Goal: Communication & Community: Answer question/provide support

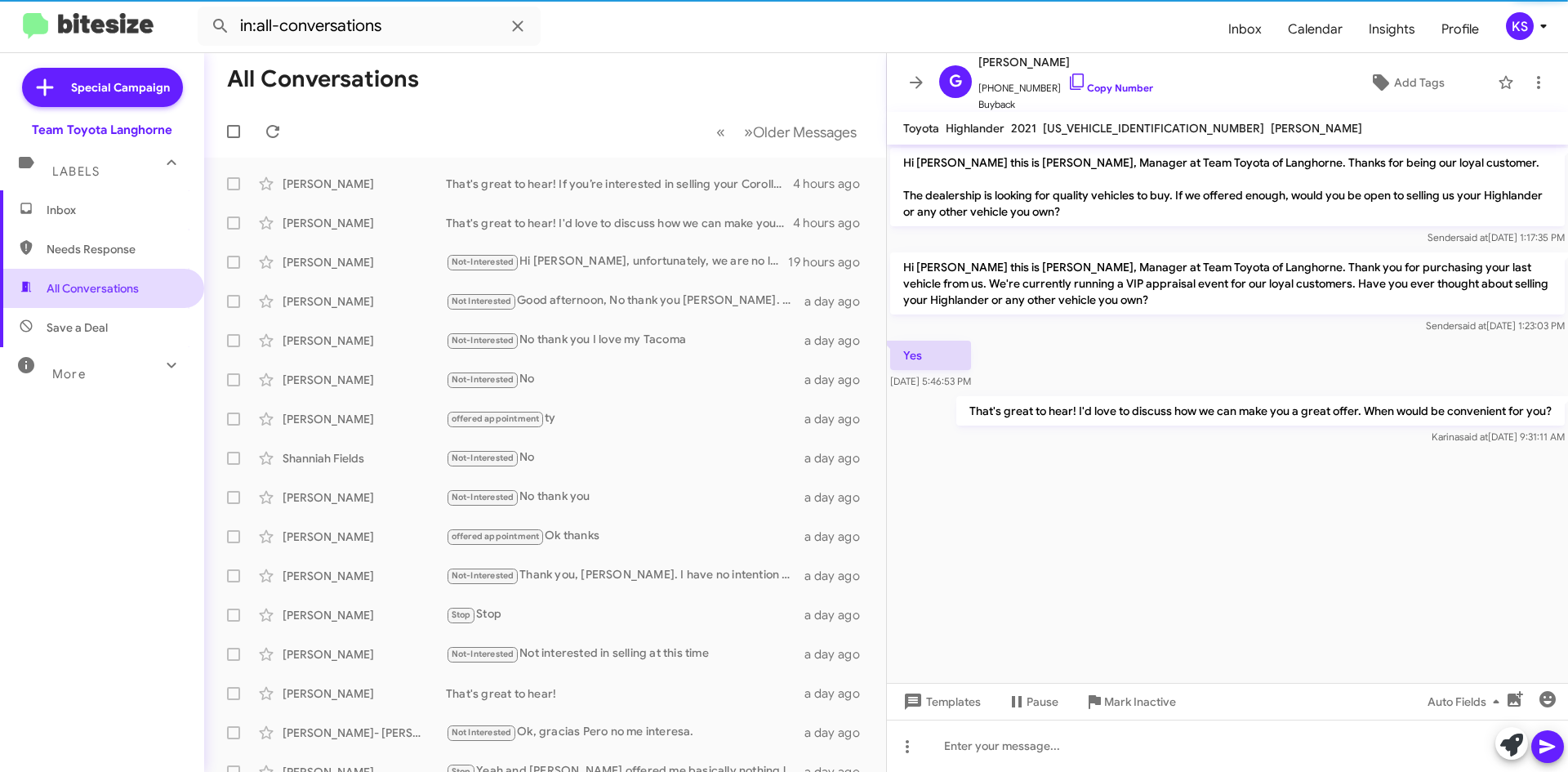
click at [151, 300] on span "All Conversations" at bounding box center [102, 288] width 204 height 39
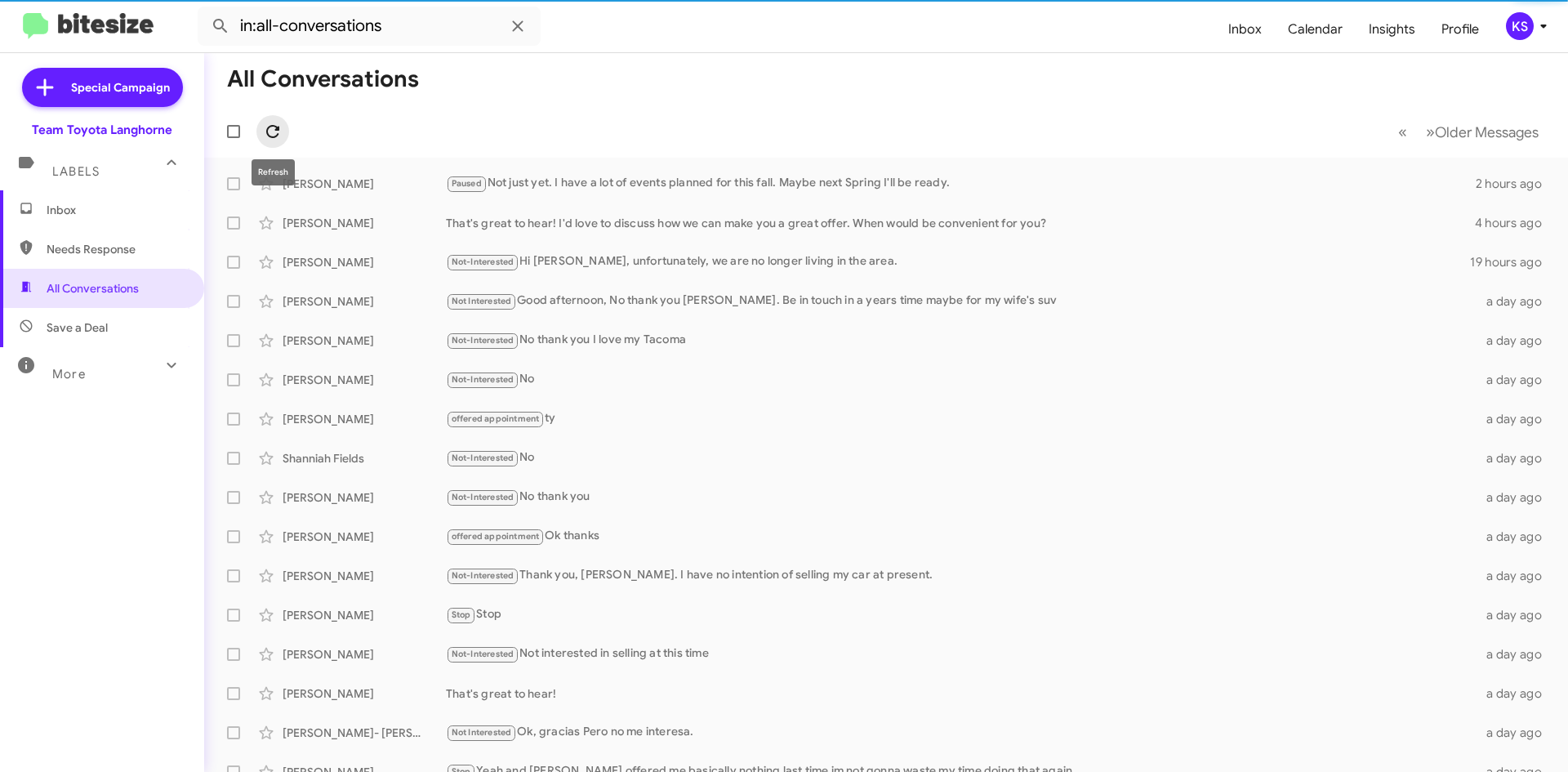
click at [274, 132] on icon at bounding box center [273, 132] width 20 height 20
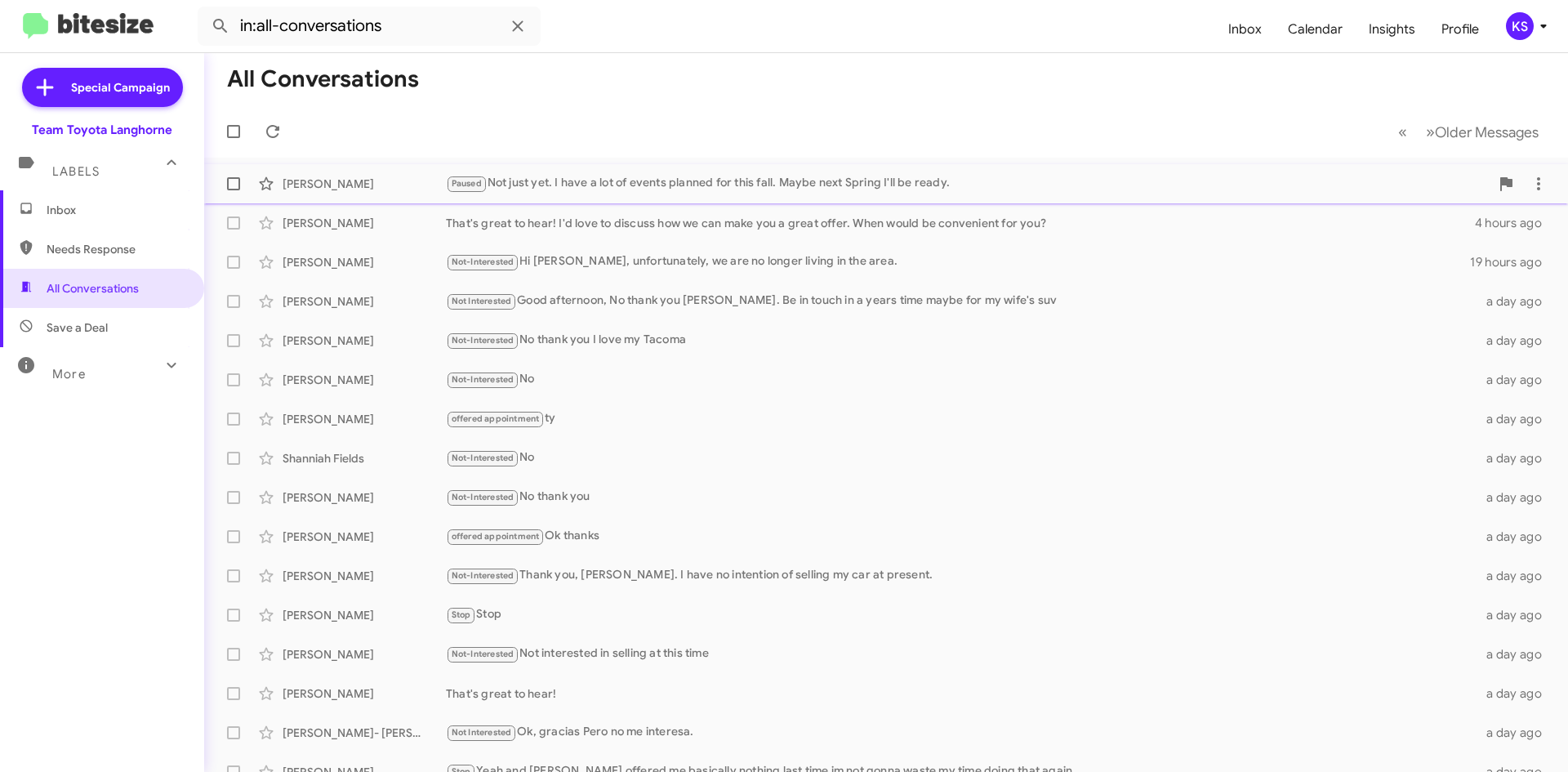
click at [797, 194] on div "[PERSON_NAME] Paused Not just yet. I have a lot of events planned for this fall…" at bounding box center [887, 184] width 1338 height 33
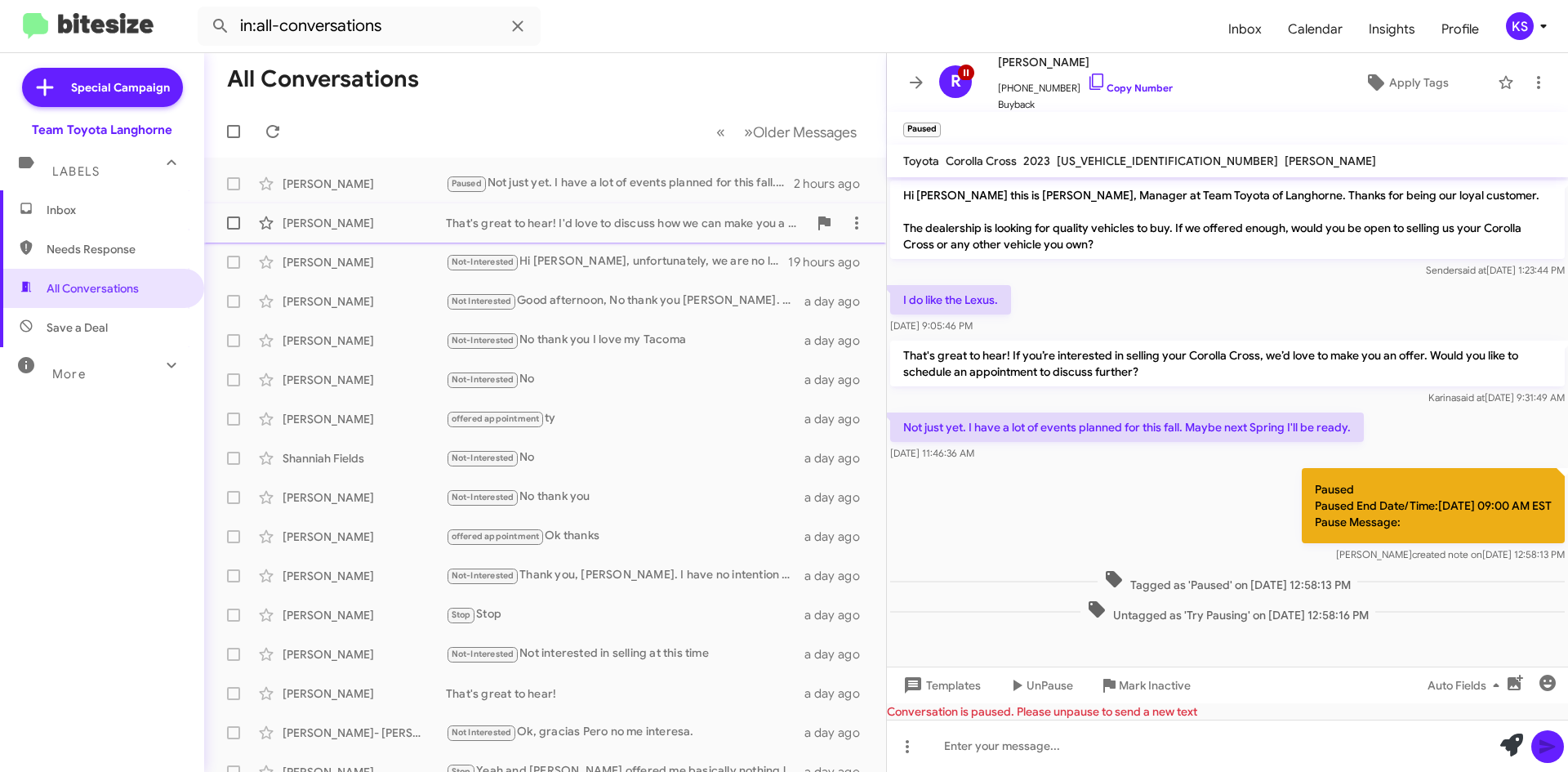
click at [669, 221] on div "That's great to hear! I'd love to discuss how we can make you a great offer. Wh…" at bounding box center [627, 223] width 362 height 17
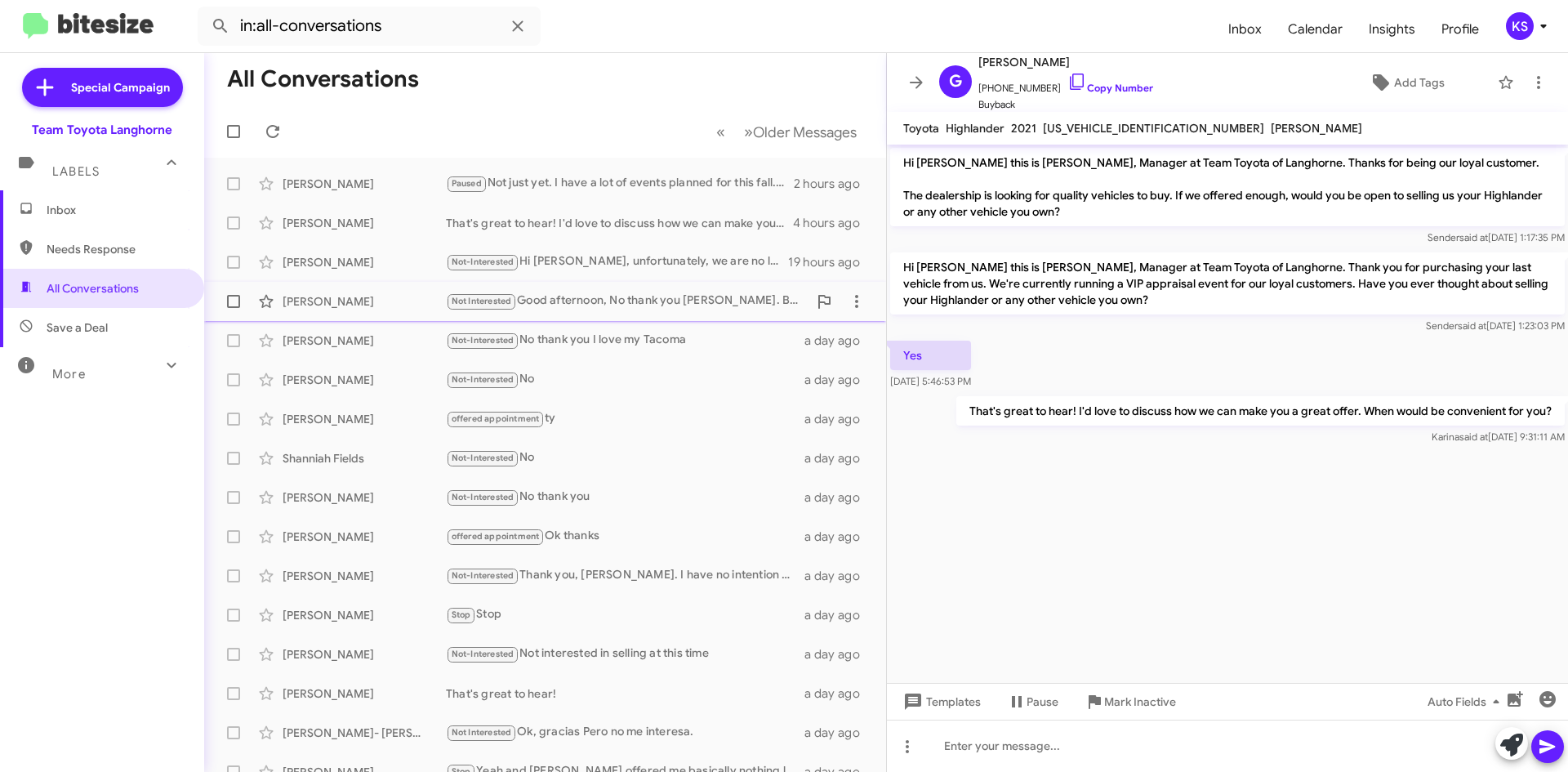
click at [656, 285] on span "[PERSON_NAME] Not Interested Good afternoon, No thank you [PERSON_NAME]. Be in …" at bounding box center [545, 301] width 682 height 39
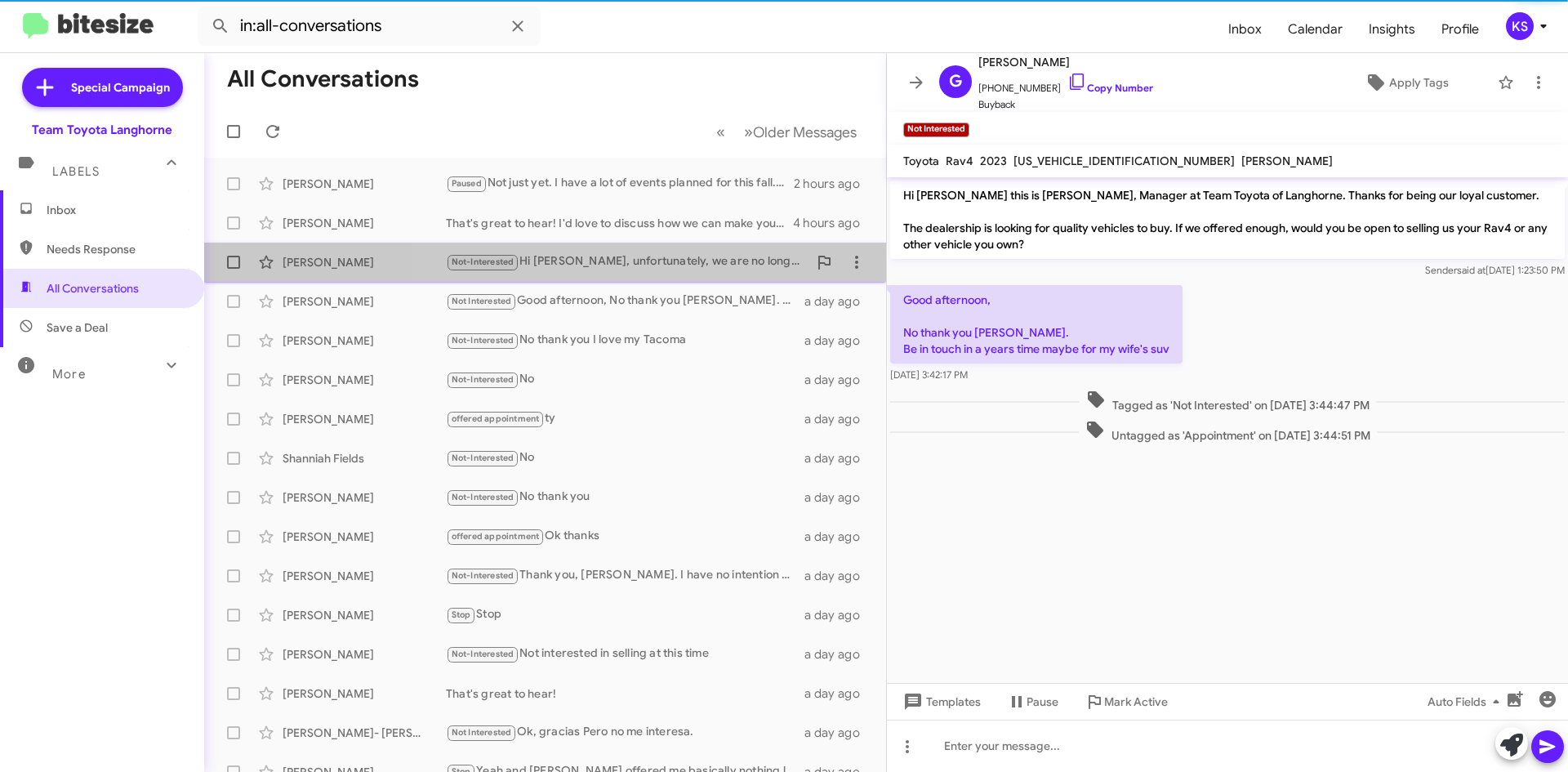
click at [655, 257] on div "Not-Interested Hi [PERSON_NAME], unfortunately, we are no longer living in the …" at bounding box center [627, 261] width 362 height 19
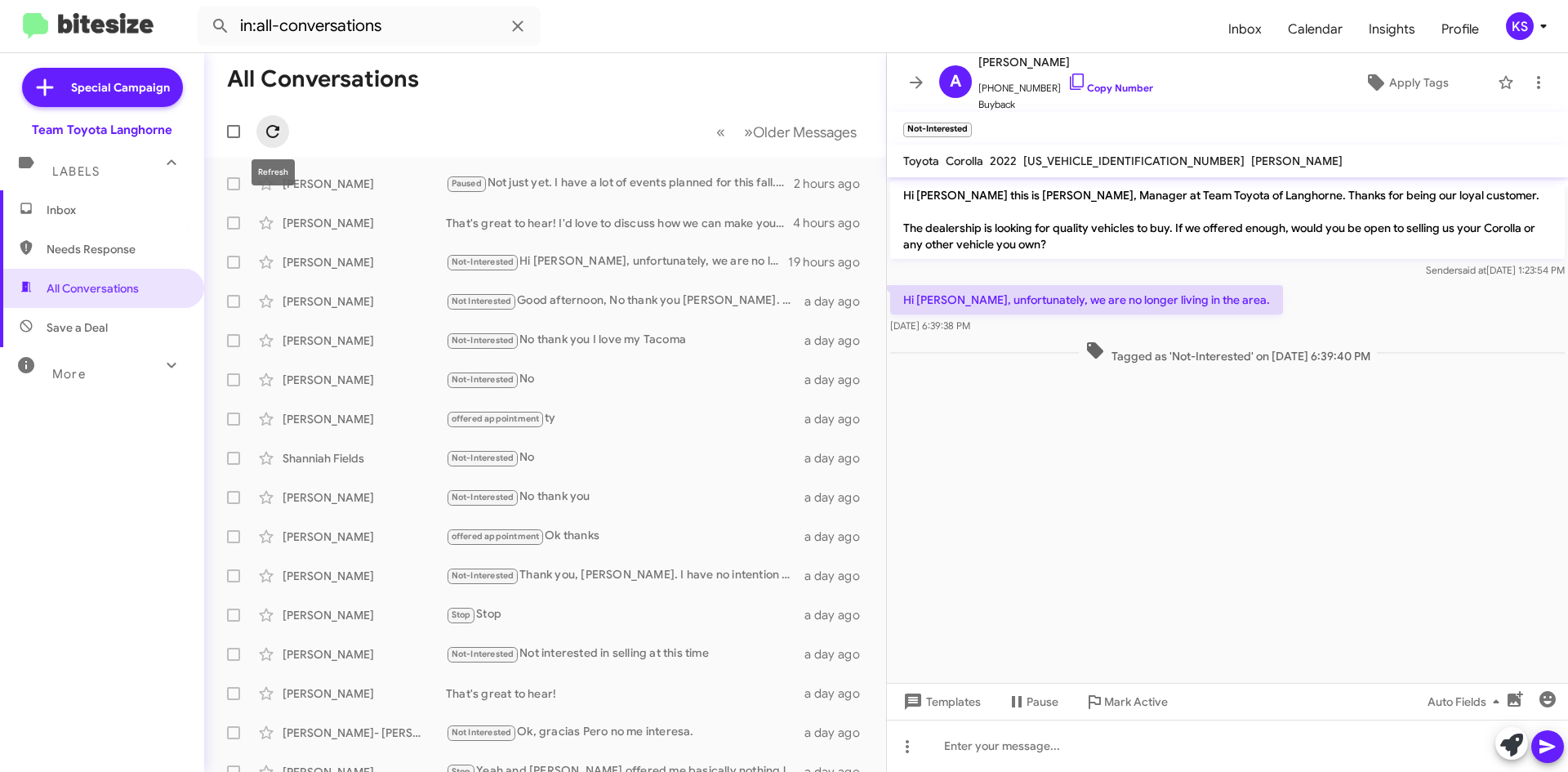
click at [275, 136] on icon at bounding box center [273, 132] width 20 height 20
